Goal: Complete application form: Complete application form

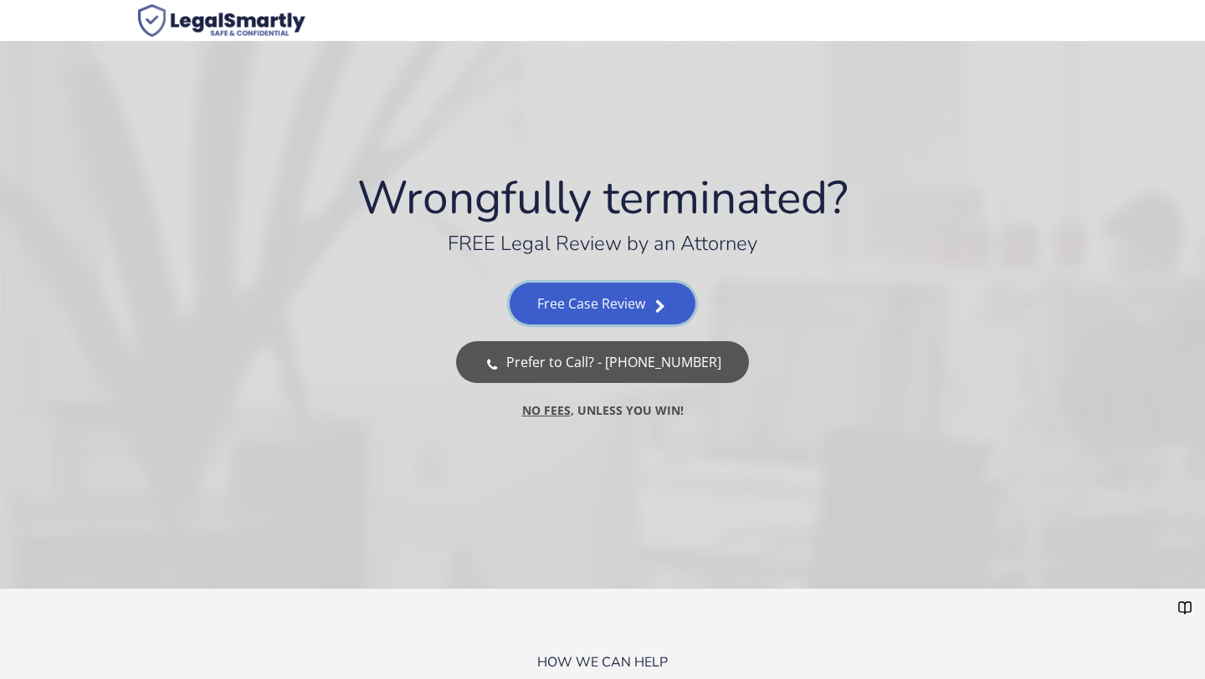
click at [620, 305] on link "Free Case Review" at bounding box center [602, 304] width 185 height 42
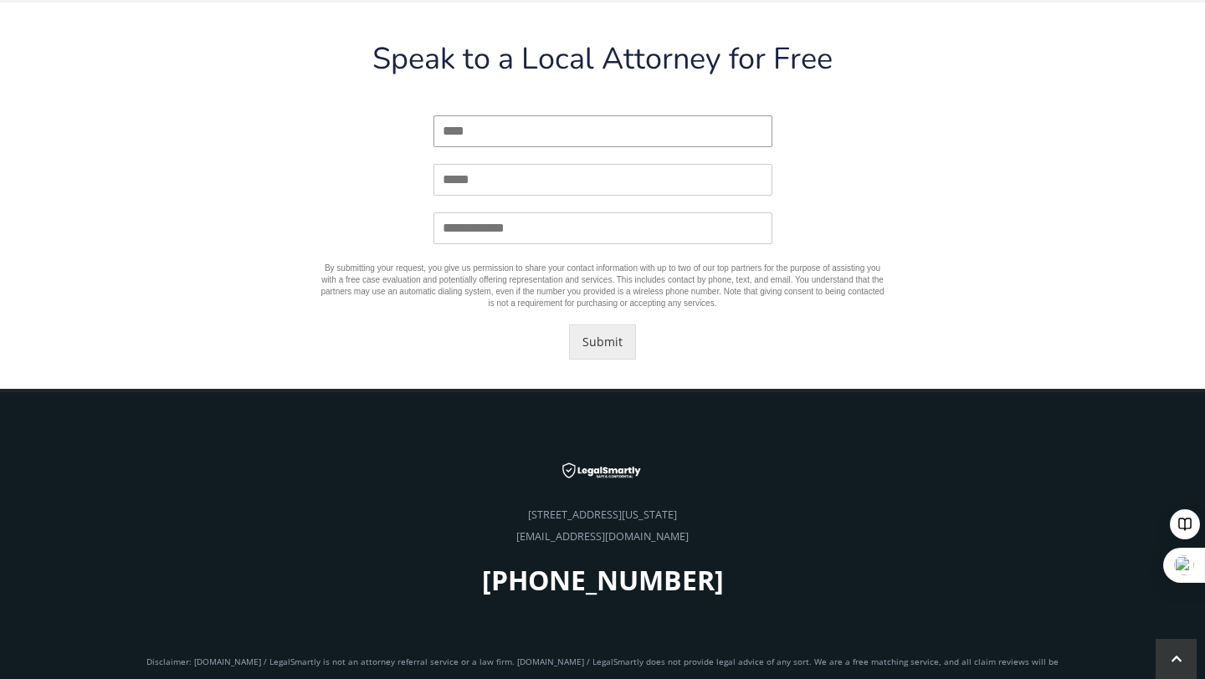
click at [546, 125] on input "Name *" at bounding box center [602, 131] width 339 height 32
type input "**********"
click at [606, 344] on button "Submit" at bounding box center [602, 342] width 67 height 35
